Goal: Task Accomplishment & Management: Use online tool/utility

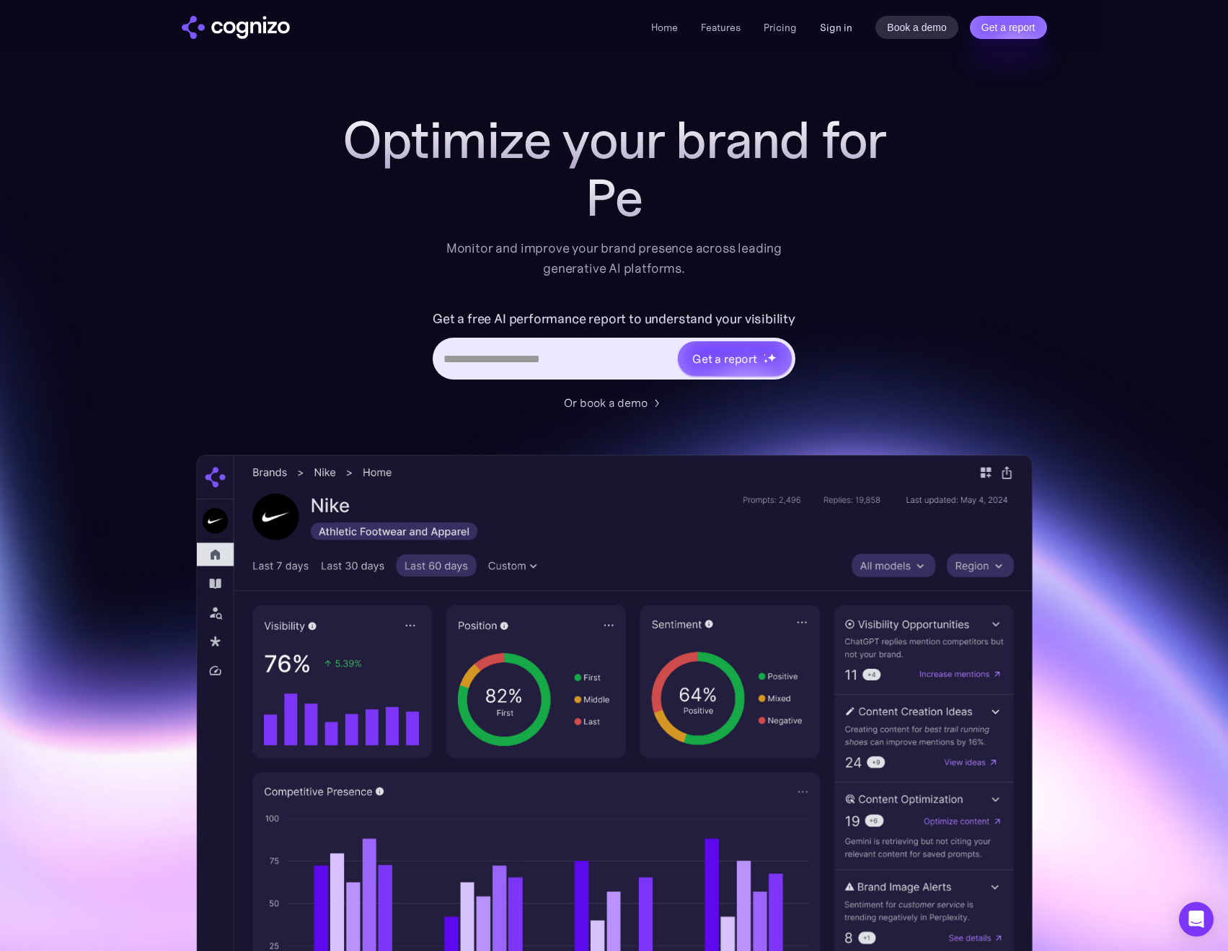
click at [829, 28] on link "Sign in" at bounding box center [836, 27] width 32 height 17
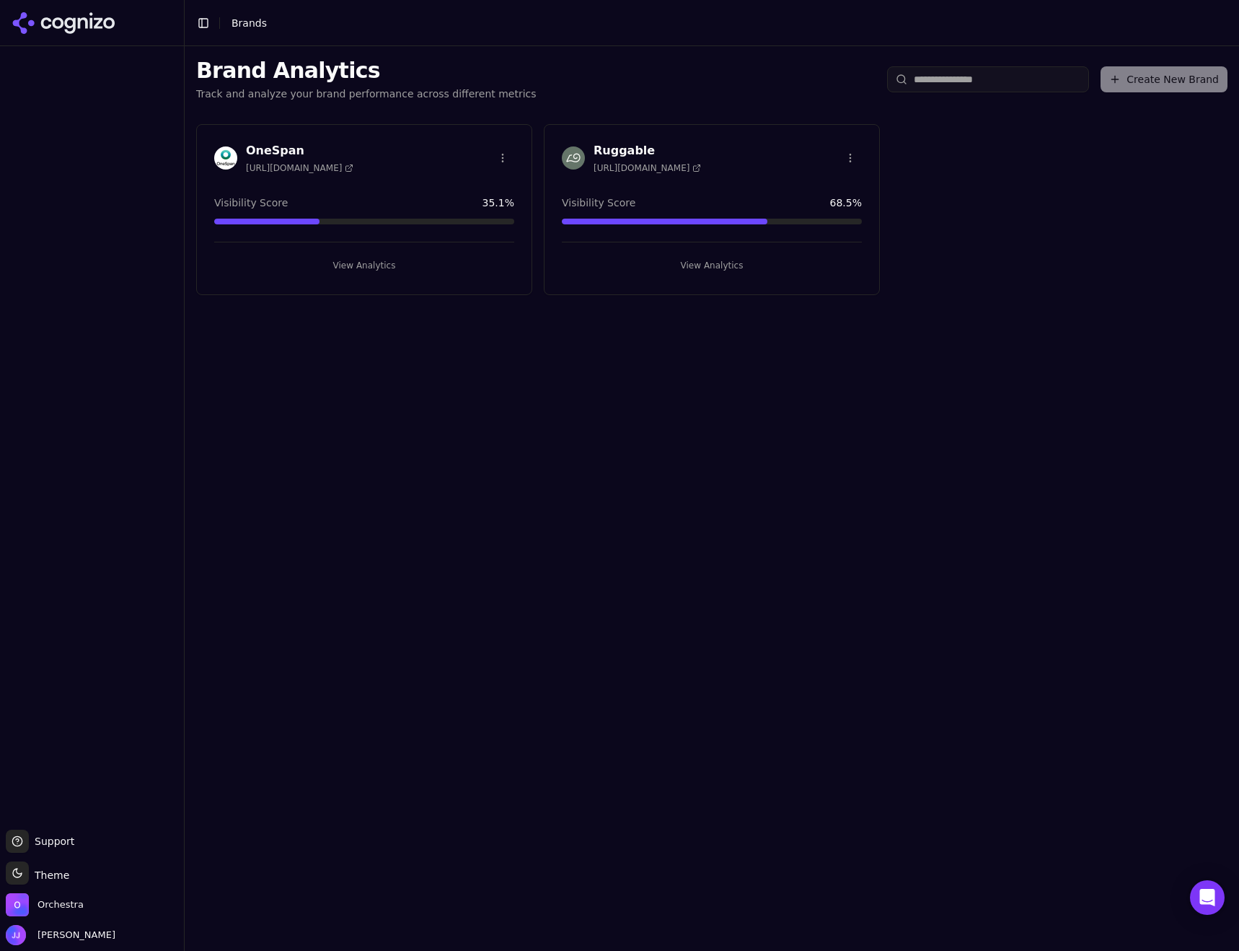
click at [694, 270] on button "View Analytics" at bounding box center [712, 265] width 300 height 23
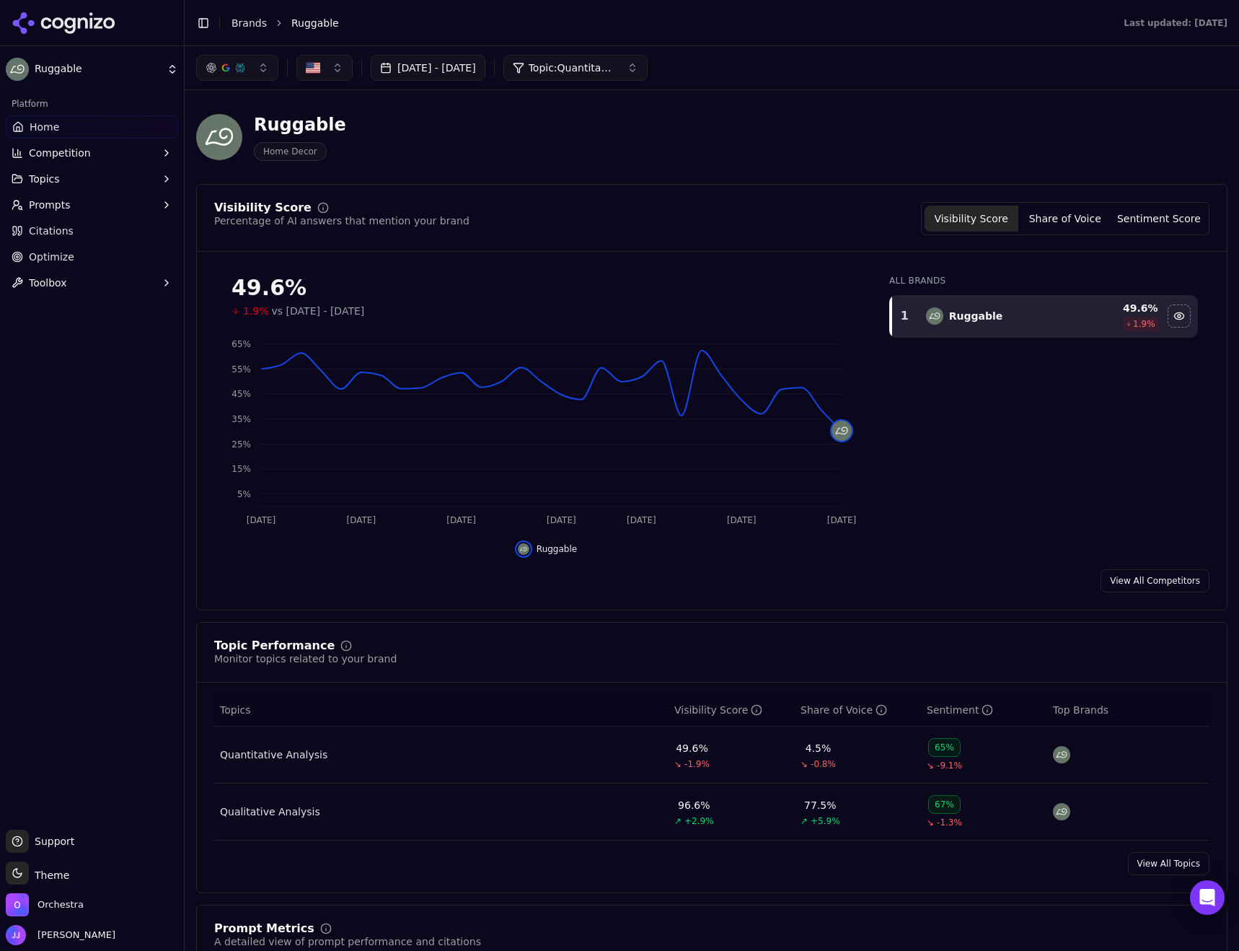
click at [62, 235] on span "Citations" at bounding box center [51, 231] width 45 height 14
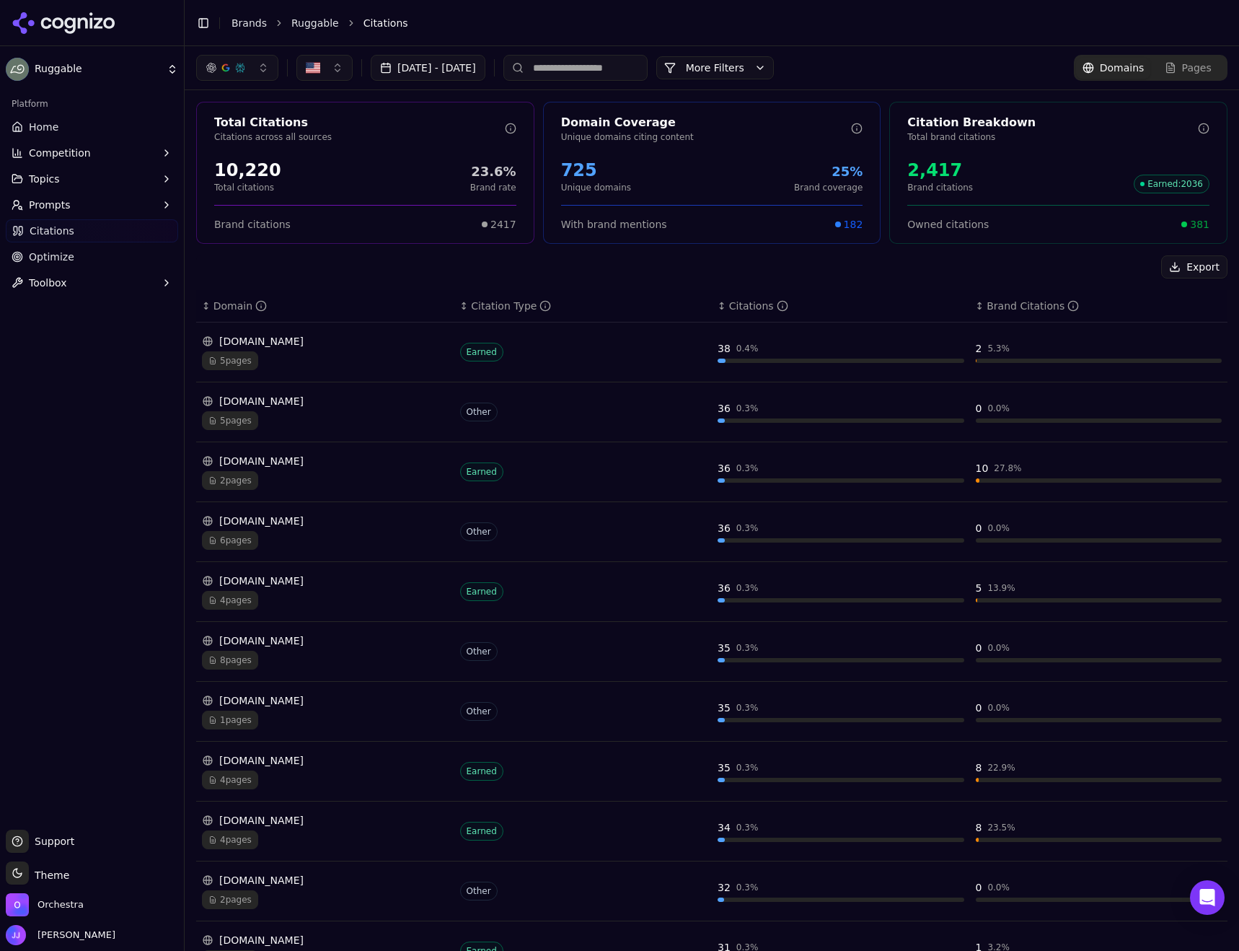
click at [751, 70] on button "More Filters" at bounding box center [715, 67] width 118 height 23
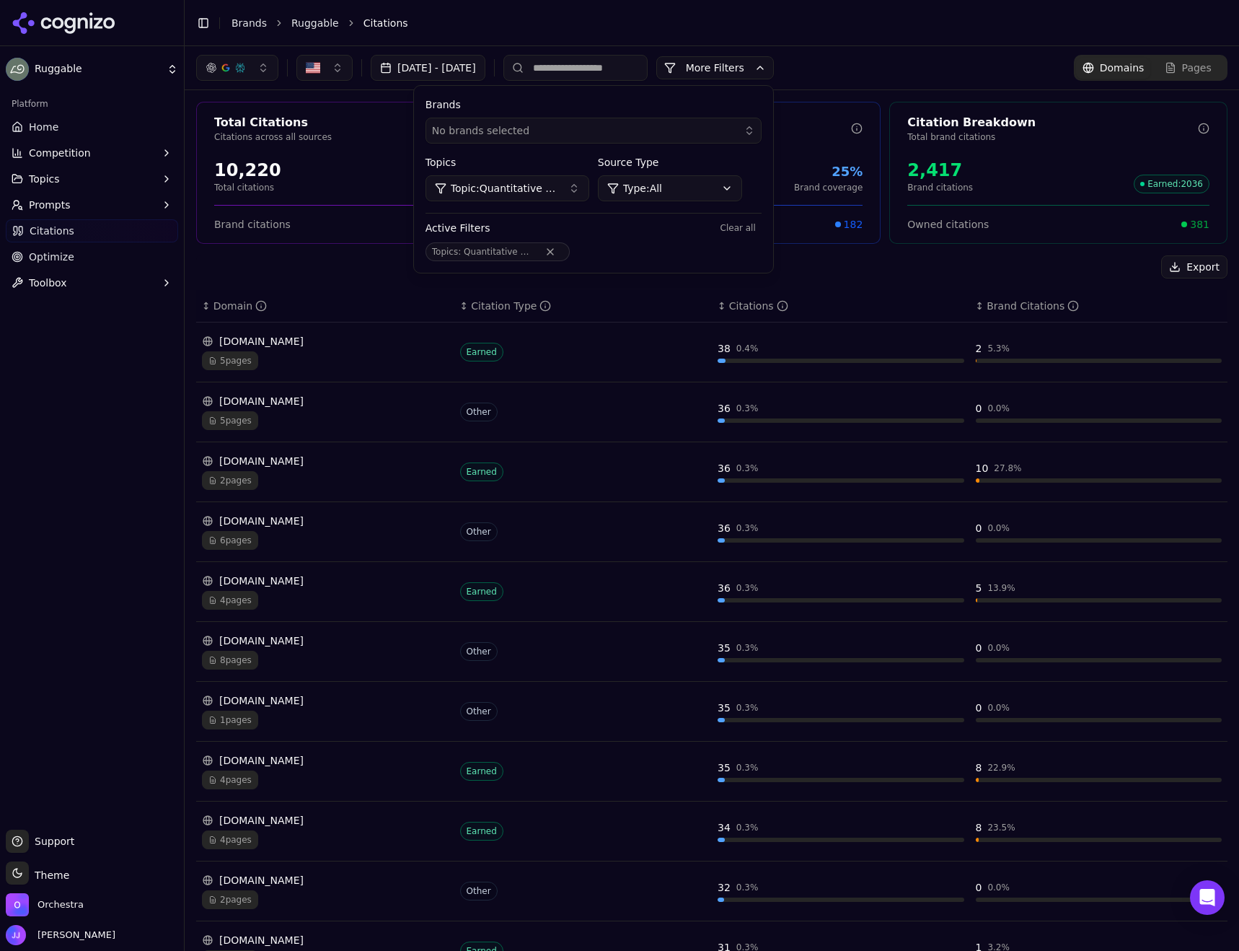
click at [557, 185] on span "Topic: Quantitative Analysis" at bounding box center [504, 188] width 106 height 14
click at [548, 250] on div "All" at bounding box center [578, 245] width 195 height 23
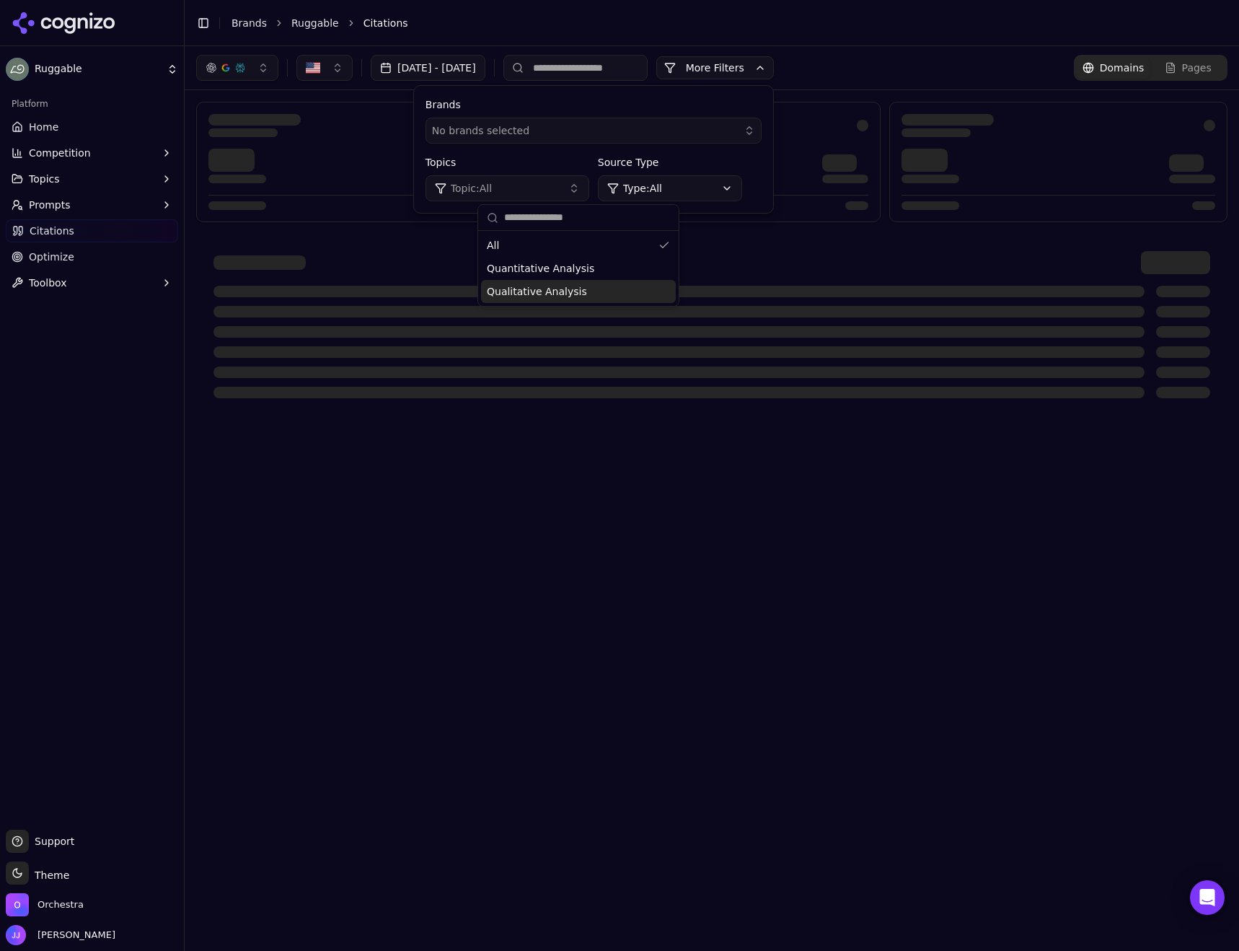
click at [983, 35] on header "Toggle Sidebar Brands Ruggable Citations" at bounding box center [712, 23] width 1055 height 46
click at [774, 70] on button "More Filters" at bounding box center [715, 67] width 118 height 23
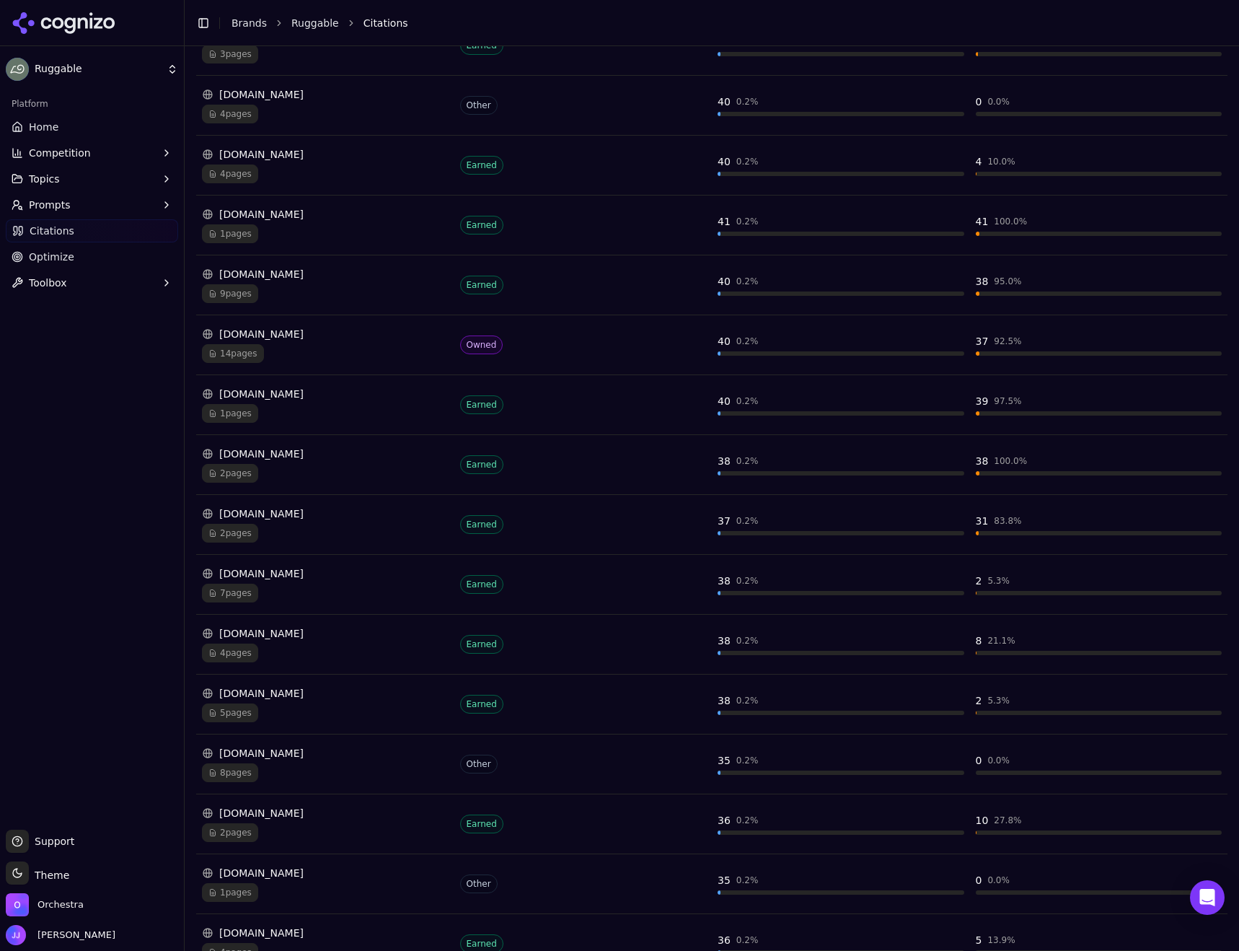
scroll to position [2411, 0]
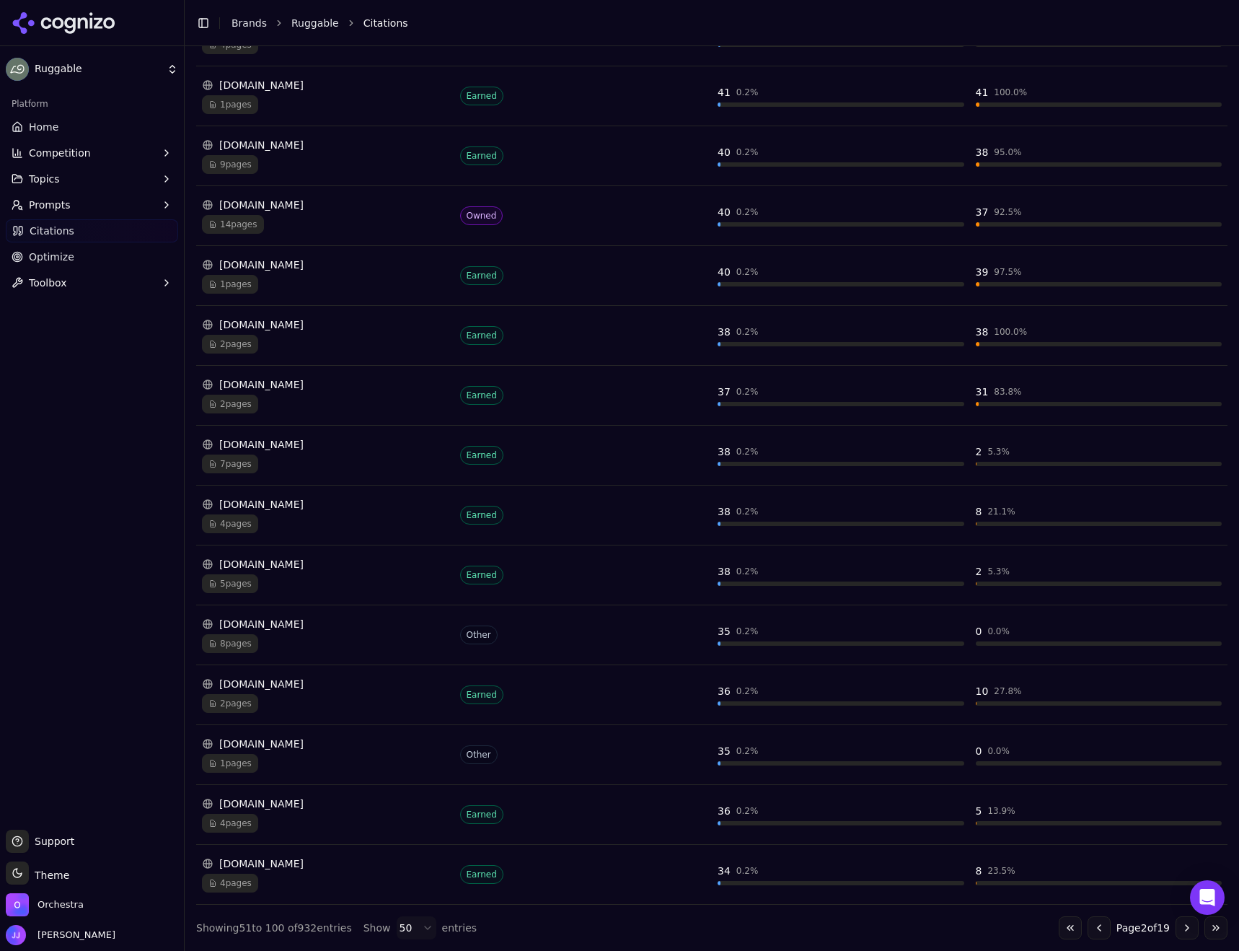
click at [1059, 932] on button "Go to first page" at bounding box center [1070, 927] width 23 height 23
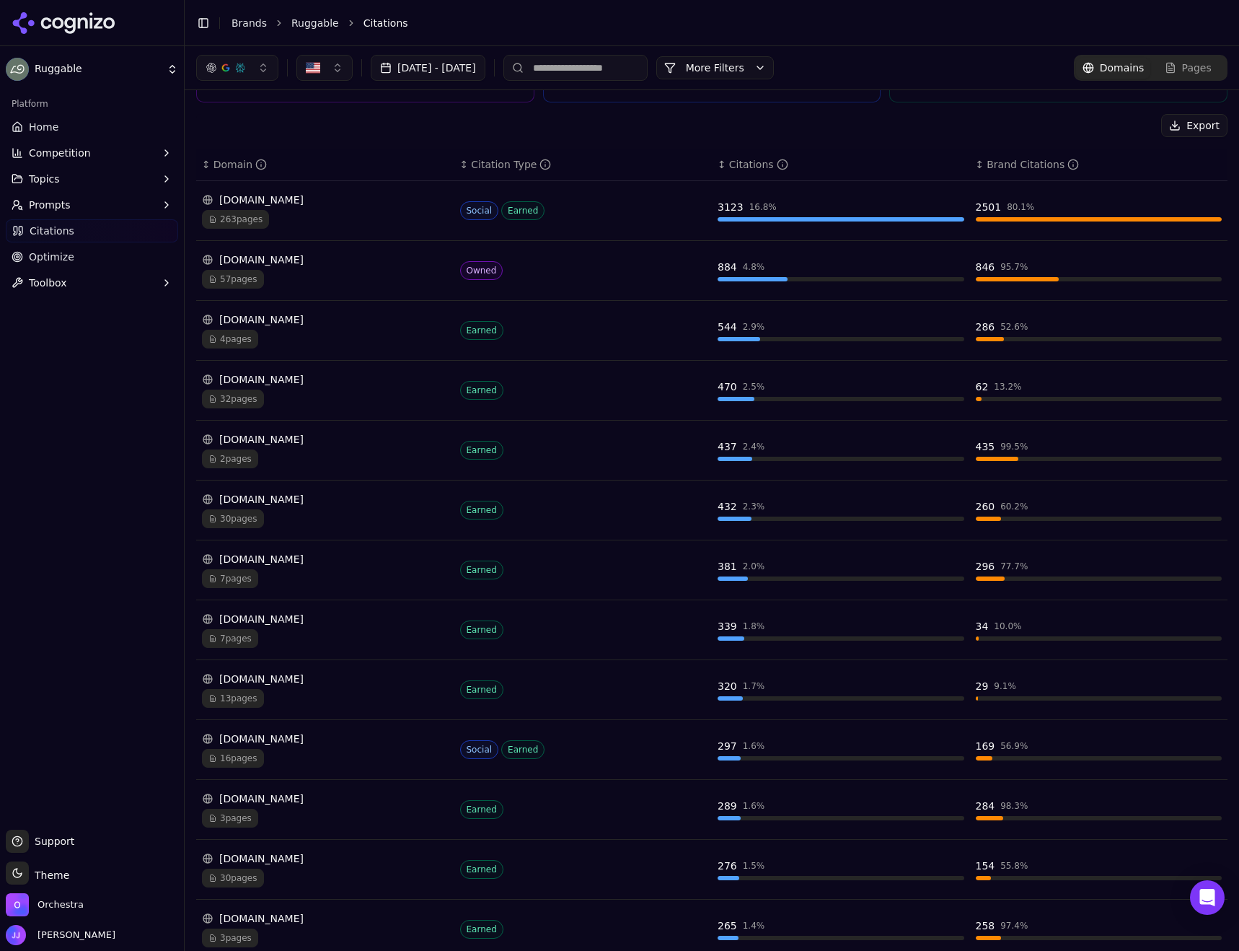
scroll to position [0, 0]
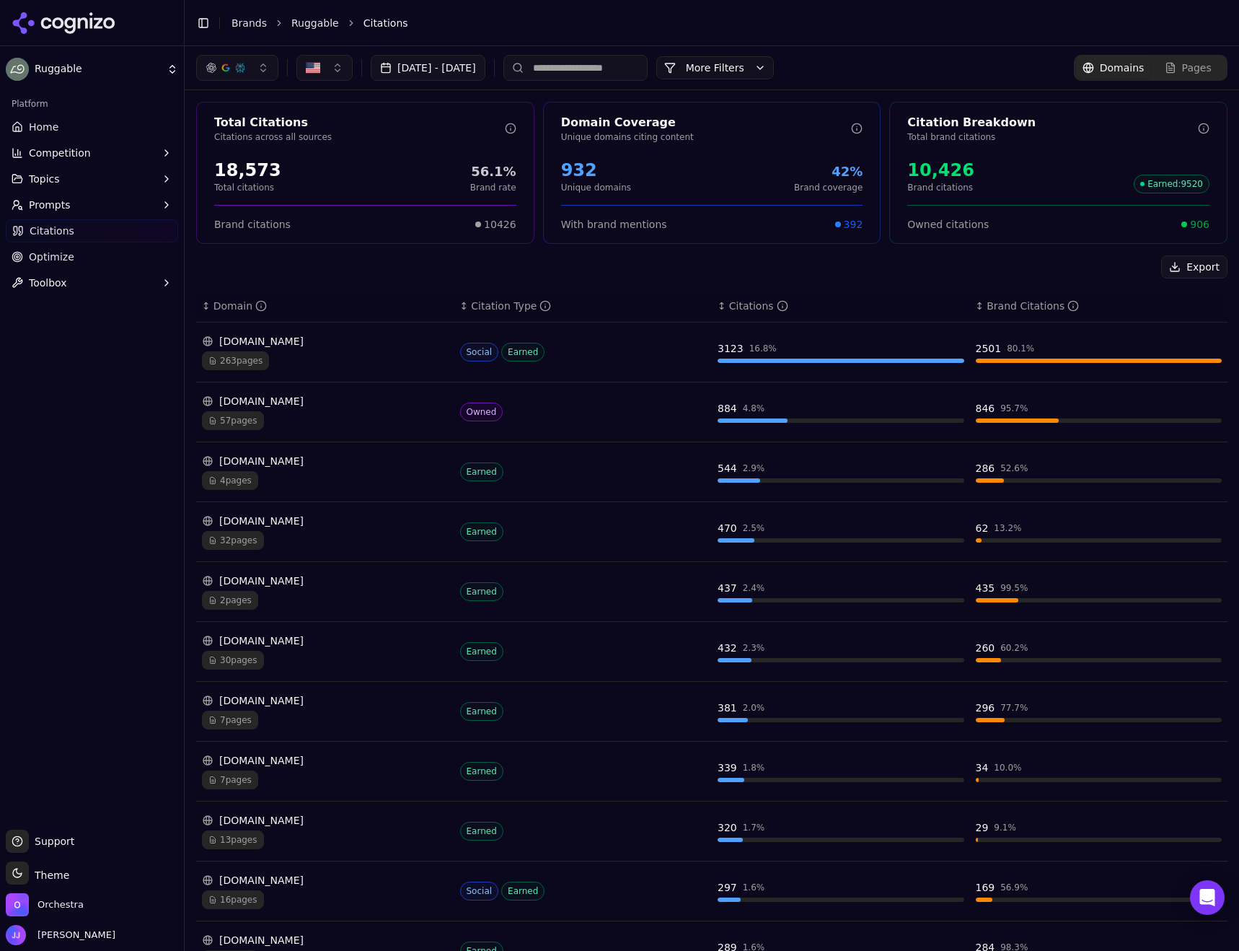
click at [1182, 276] on button "Export" at bounding box center [1194, 266] width 66 height 23
click at [983, 273] on div "Export" at bounding box center [711, 266] width 1031 height 23
click at [256, 338] on div "[DOMAIN_NAME]" at bounding box center [325, 341] width 247 height 14
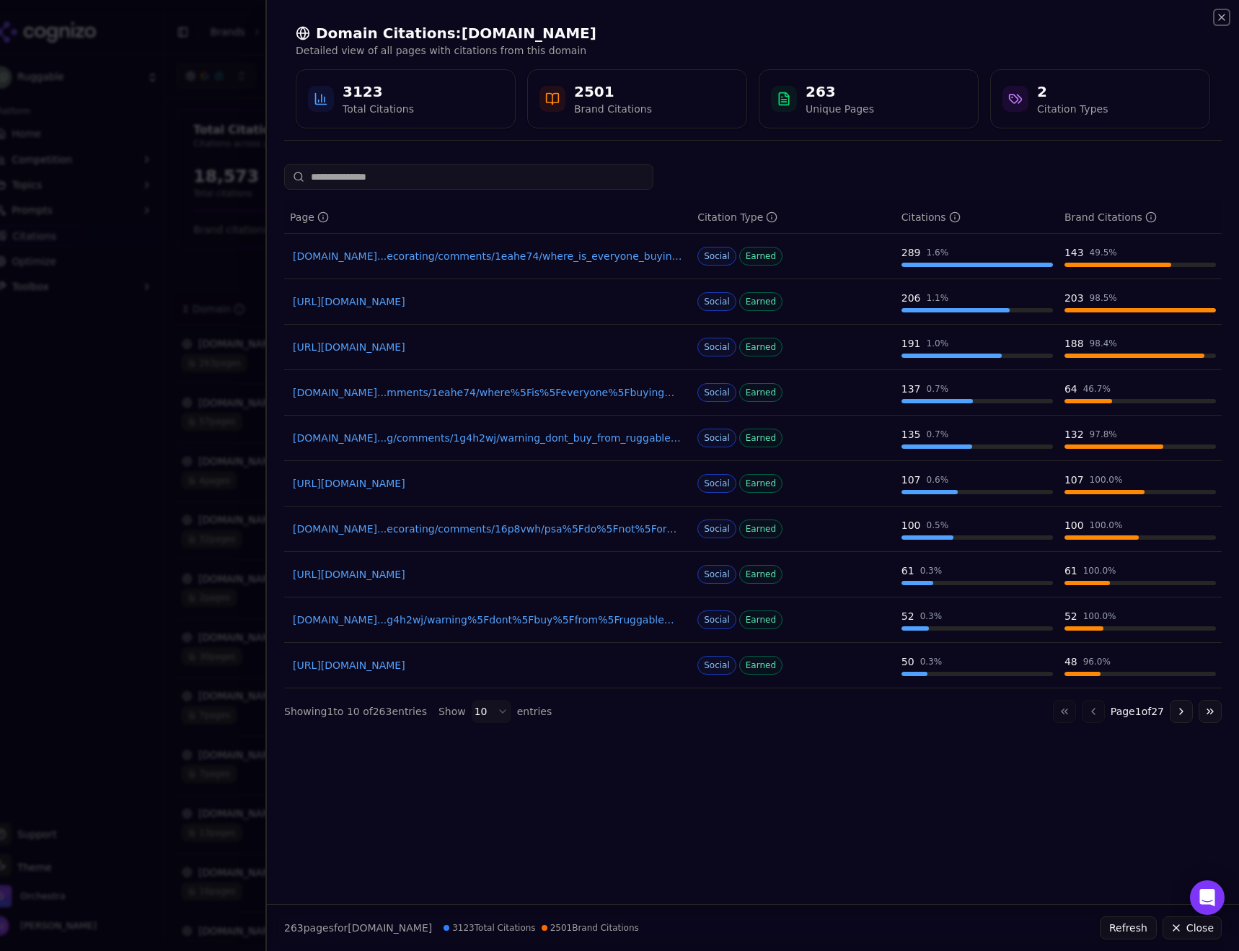
click at [1226, 15] on icon "button" at bounding box center [1222, 18] width 12 height 12
